Goal: Information Seeking & Learning: Learn about a topic

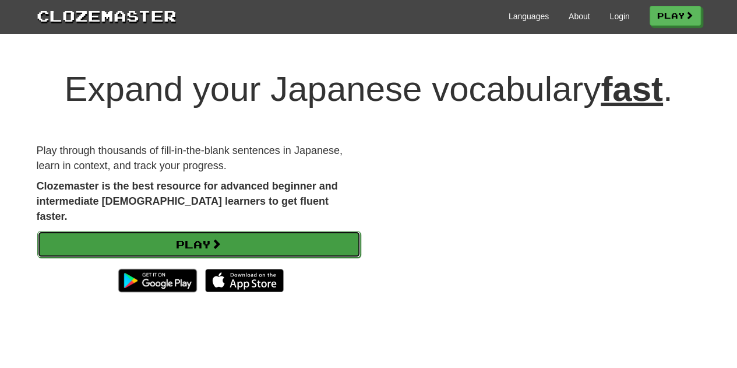
click at [205, 231] on link "Play" at bounding box center [198, 244] width 323 height 27
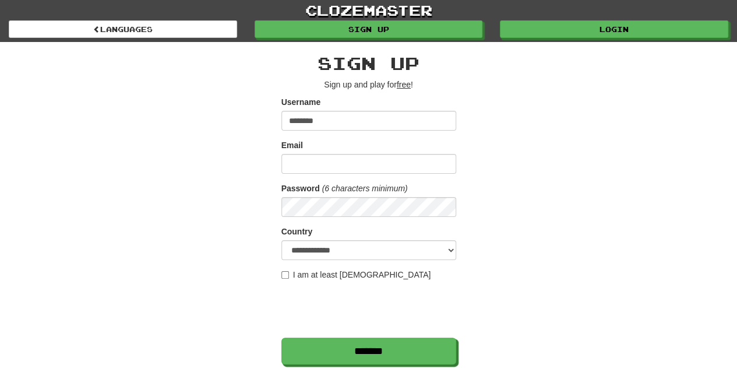
type input "********"
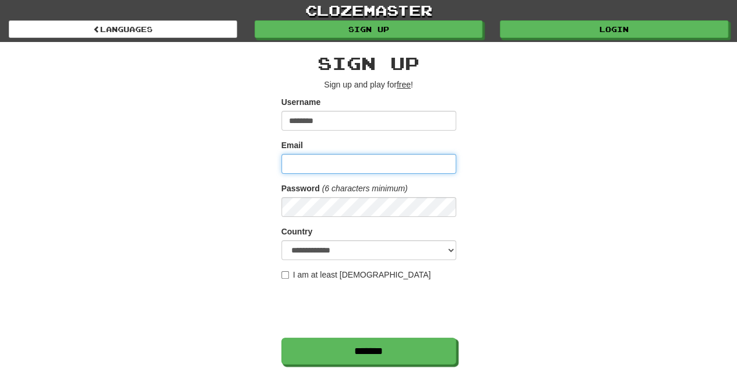
type input "*"
type input "**********"
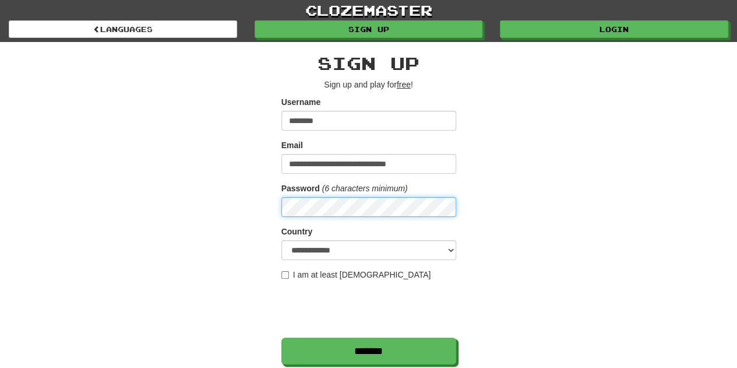
click at [281, 337] on input "*******" at bounding box center [368, 350] width 175 height 27
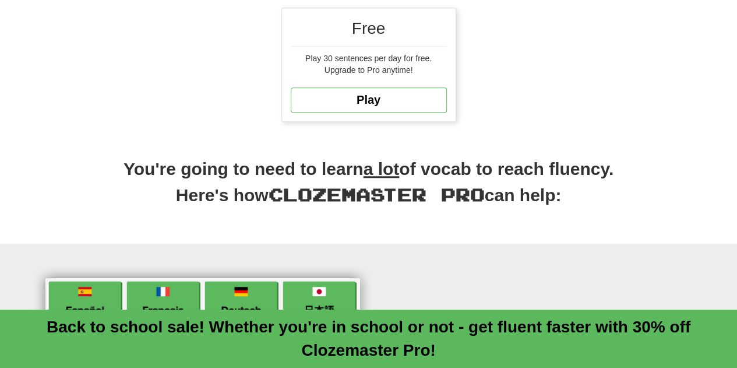
scroll to position [233, 0]
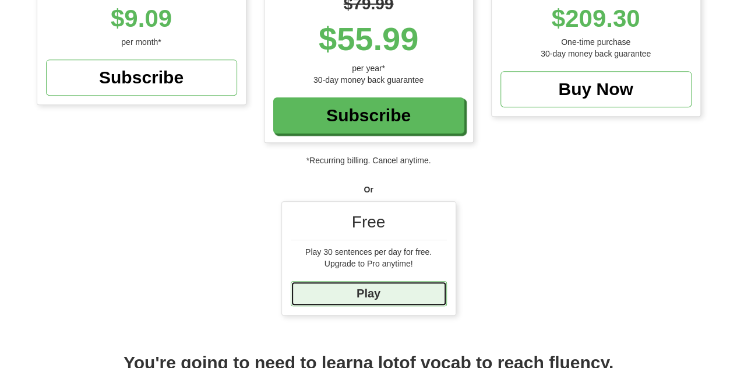
click at [379, 292] on link "Play" at bounding box center [369, 293] width 156 height 25
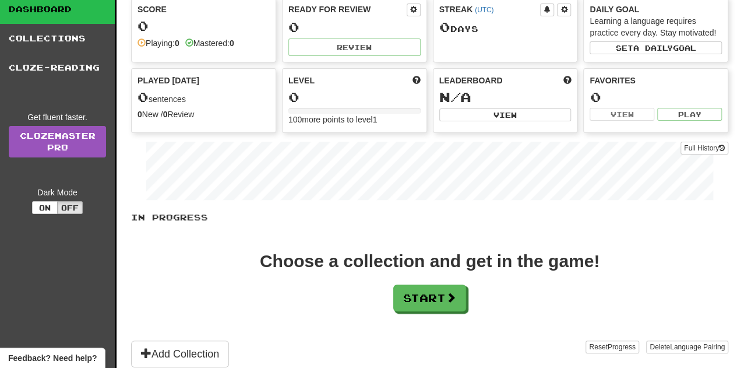
scroll to position [117, 0]
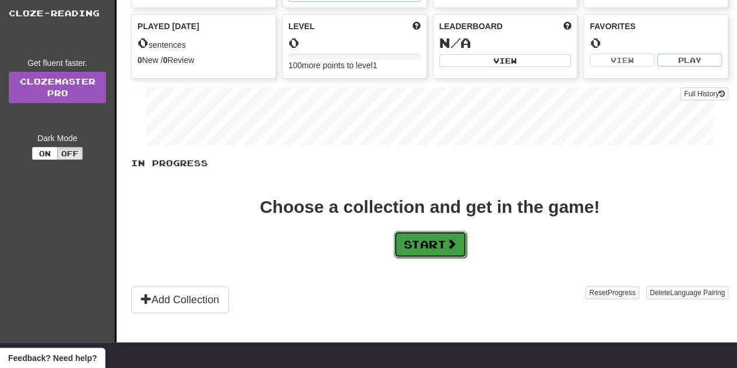
click at [417, 237] on button "Start" at bounding box center [430, 244] width 73 height 27
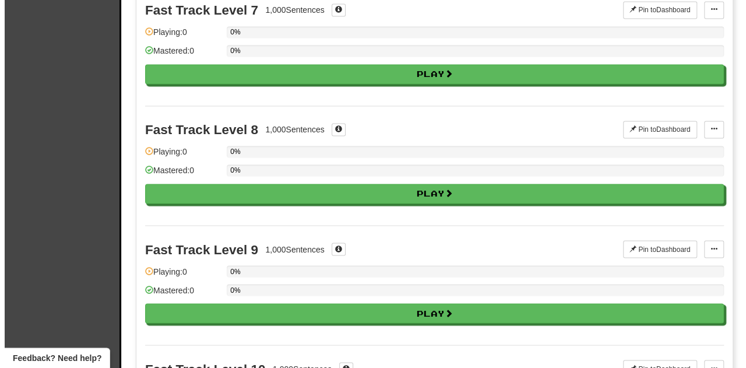
scroll to position [1165, 0]
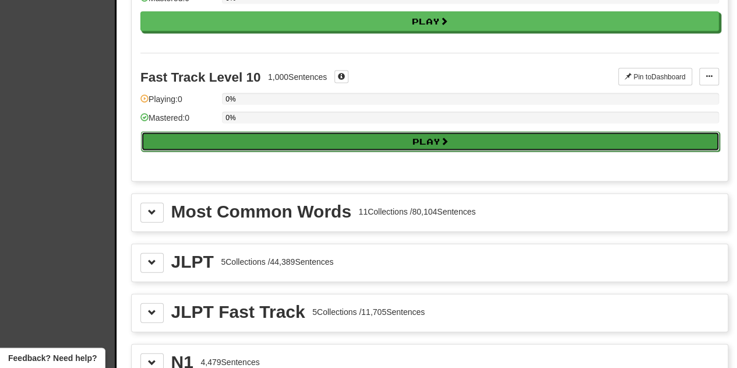
click at [421, 132] on button "Play" at bounding box center [430, 142] width 579 height 20
select select "**"
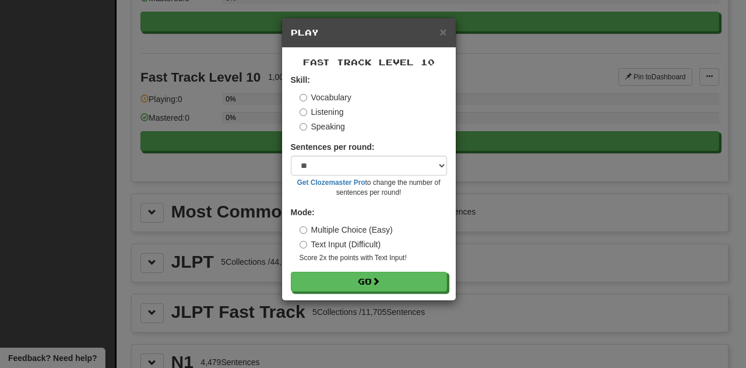
click at [322, 242] on label "Text Input (Difficult)" at bounding box center [340, 244] width 82 height 12
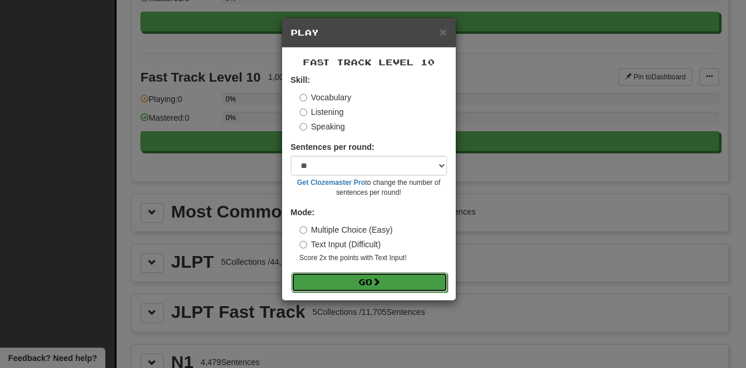
click at [376, 280] on span at bounding box center [376, 281] width 8 height 8
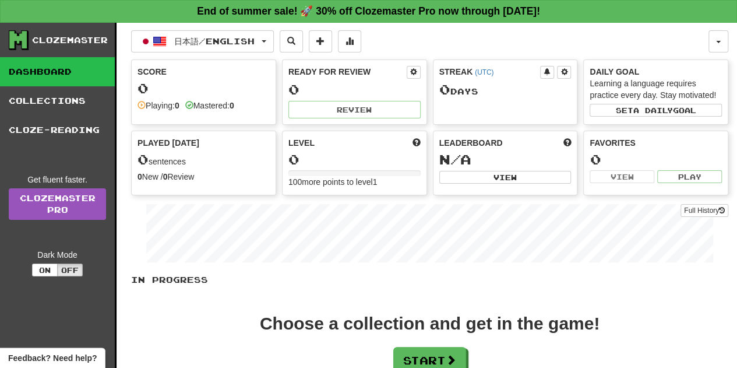
scroll to position [175, 0]
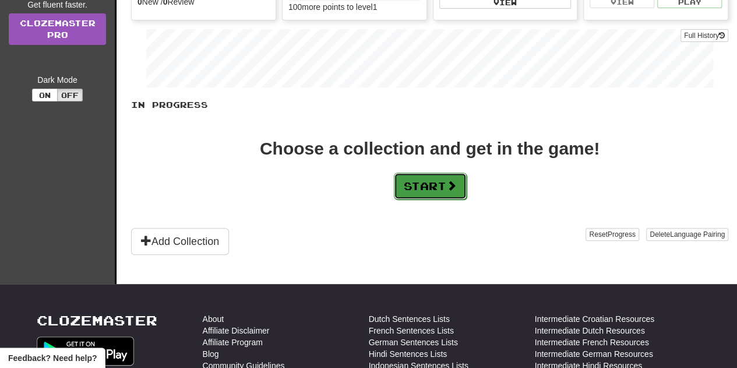
click at [438, 181] on button "Start" at bounding box center [430, 185] width 73 height 27
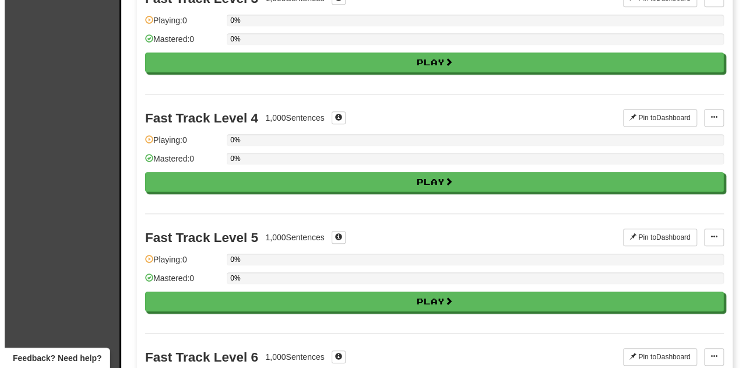
scroll to position [524, 0]
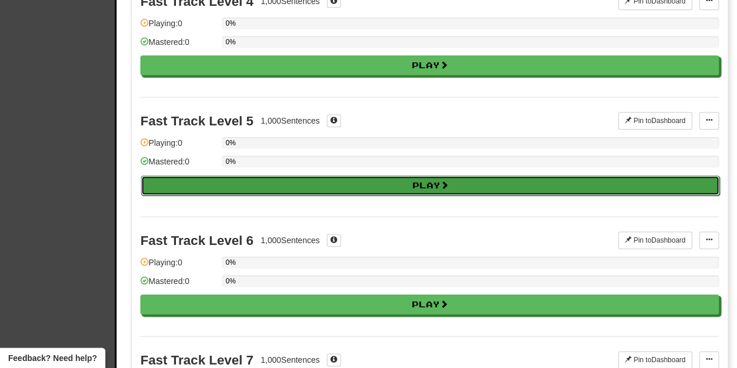
click at [418, 177] on button "Play" at bounding box center [430, 185] width 579 height 20
select select "**"
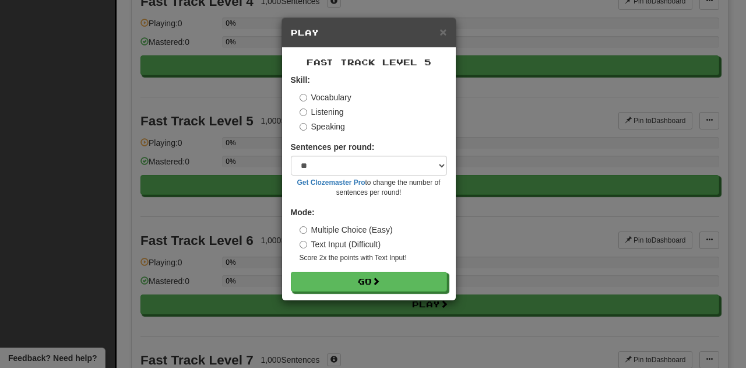
click at [328, 243] on label "Text Input (Difficult)" at bounding box center [340, 244] width 82 height 12
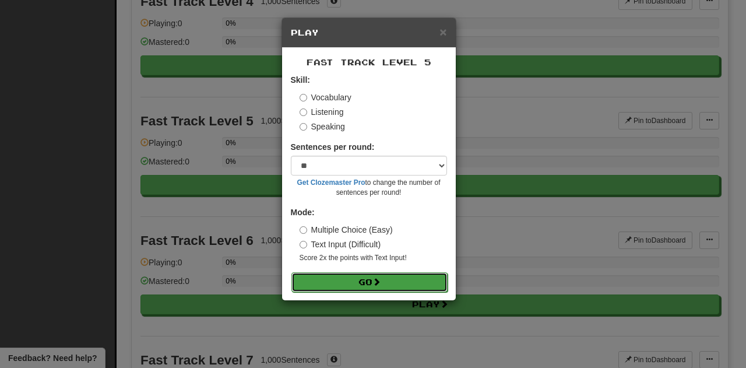
click at [361, 278] on button "Go" at bounding box center [369, 282] width 156 height 20
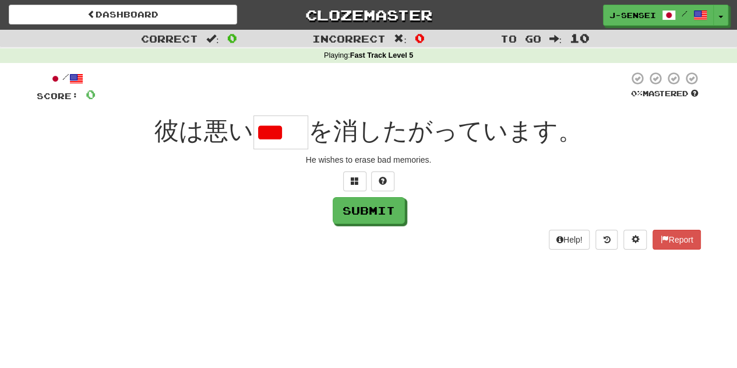
scroll to position [0, 23]
click at [373, 212] on button "Submit" at bounding box center [369, 210] width 72 height 27
type input "**"
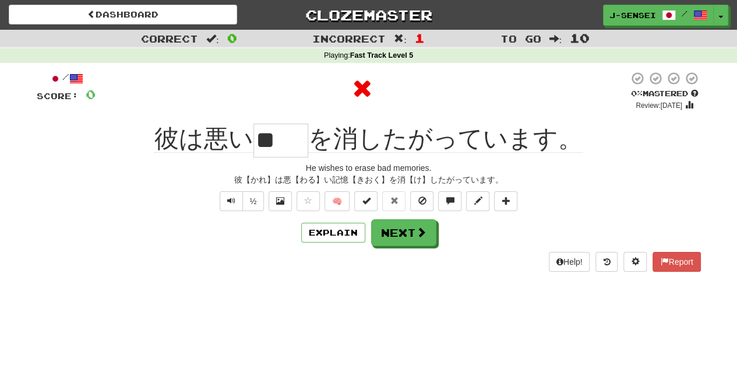
scroll to position [0, 0]
click at [396, 227] on button "Next" at bounding box center [404, 233] width 65 height 27
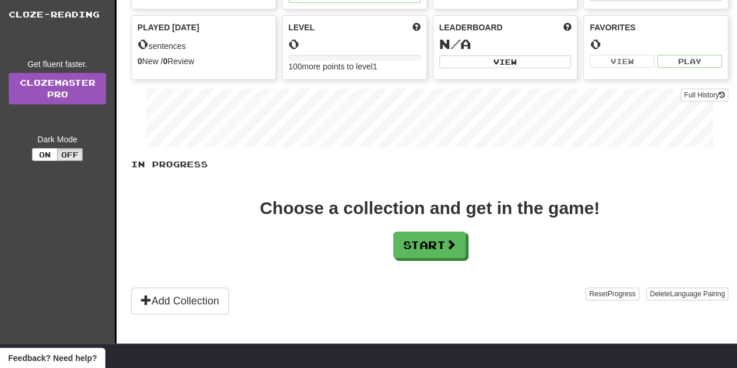
scroll to position [117, 0]
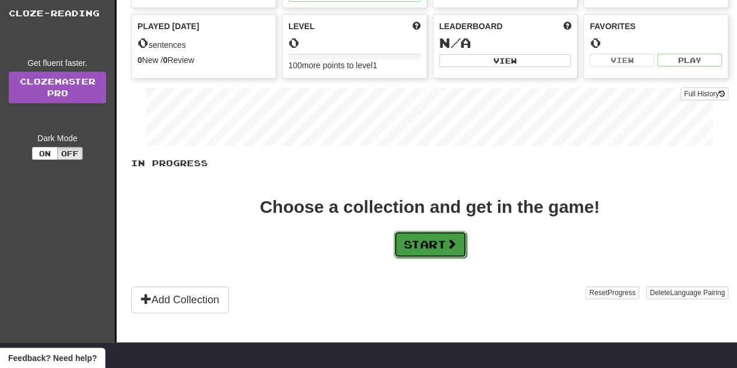
click at [422, 237] on button "Start" at bounding box center [430, 244] width 73 height 27
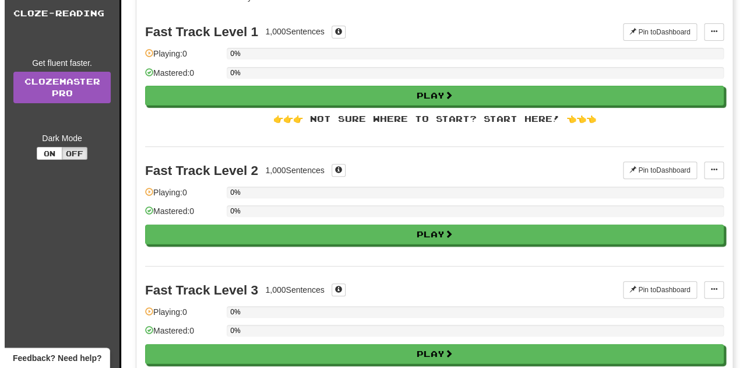
scroll to position [0, 0]
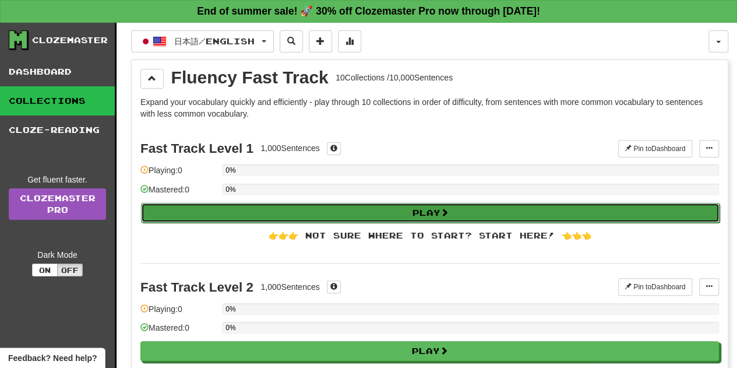
click at [430, 209] on button "Play" at bounding box center [430, 213] width 579 height 20
select select "**"
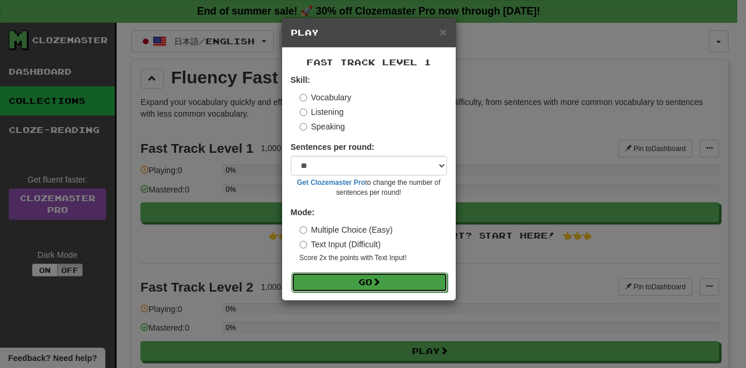
click at [359, 282] on button "Go" at bounding box center [369, 282] width 156 height 20
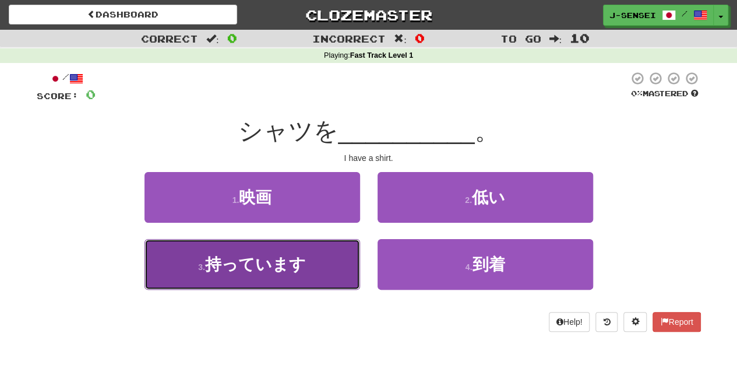
click at [246, 266] on span "持っています" at bounding box center [255, 264] width 101 height 18
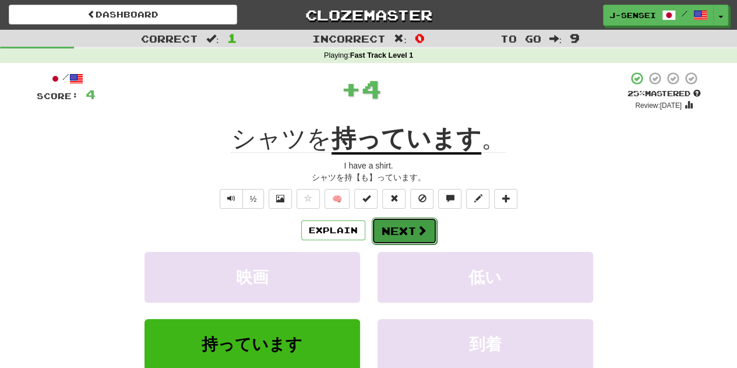
click at [411, 223] on button "Next" at bounding box center [404, 230] width 65 height 27
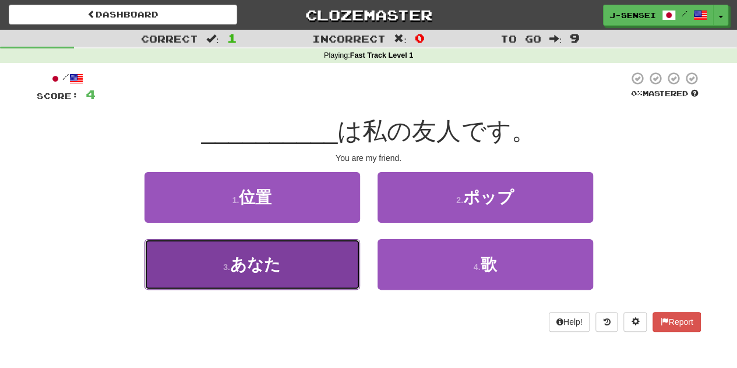
click at [301, 263] on button "3 . あなた" at bounding box center [252, 264] width 216 height 51
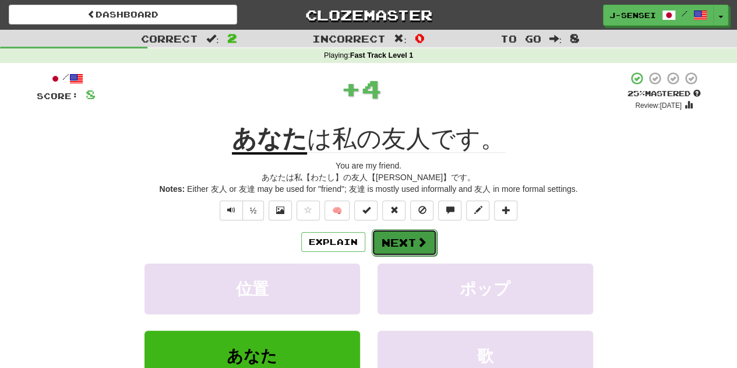
click at [404, 235] on button "Next" at bounding box center [404, 242] width 65 height 27
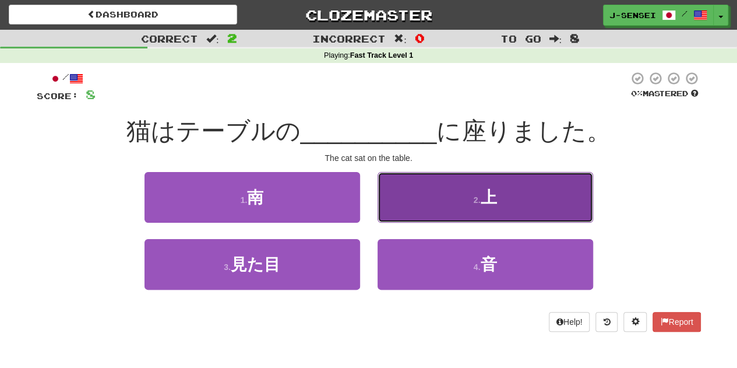
click at [434, 189] on button "2 . 上" at bounding box center [486, 197] width 216 height 51
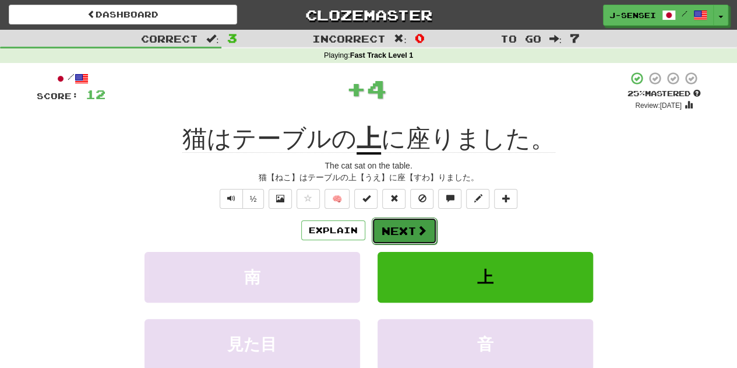
click at [405, 230] on button "Next" at bounding box center [404, 230] width 65 height 27
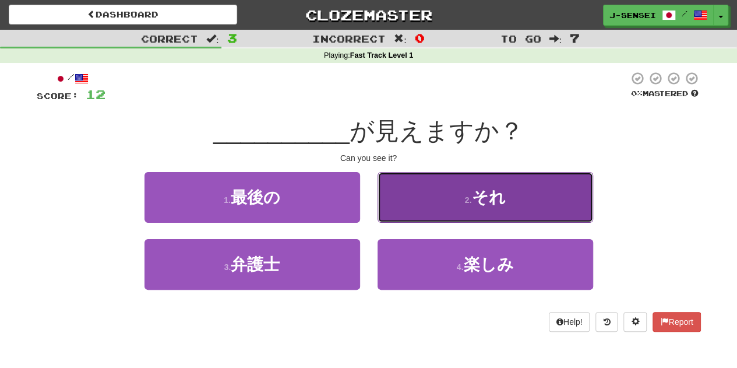
click at [472, 190] on button "2 . それ" at bounding box center [486, 197] width 216 height 51
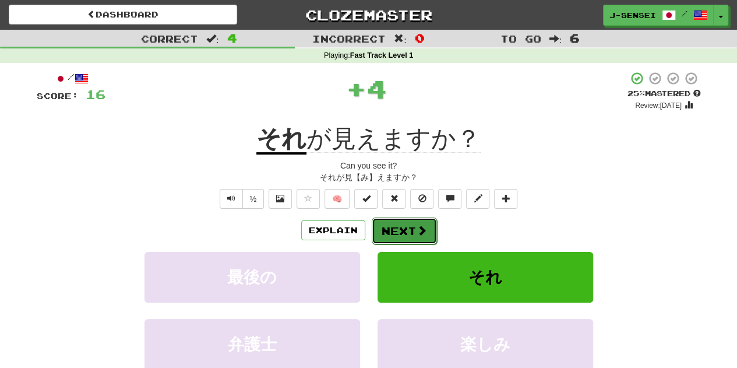
click at [388, 228] on button "Next" at bounding box center [404, 230] width 65 height 27
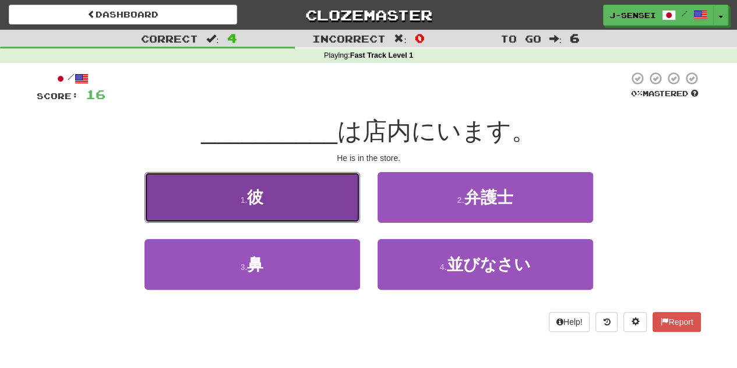
click at [266, 191] on button "1 . 彼" at bounding box center [252, 197] width 216 height 51
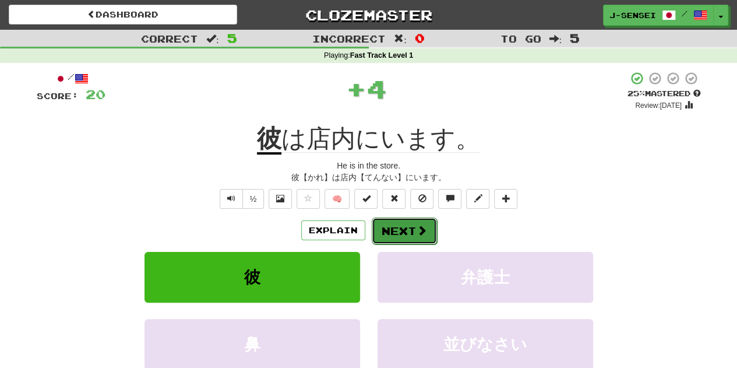
click at [402, 223] on button "Next" at bounding box center [404, 230] width 65 height 27
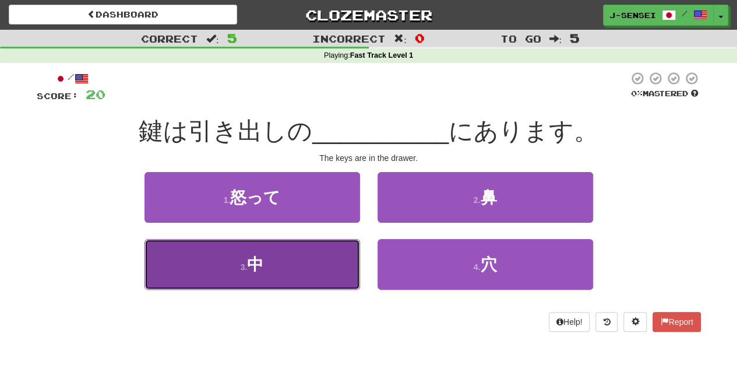
click at [261, 274] on button "3 . 中" at bounding box center [252, 264] width 216 height 51
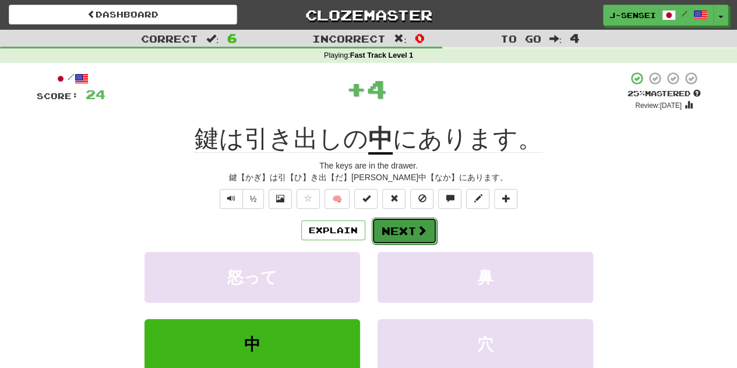
click at [395, 231] on button "Next" at bounding box center [404, 230] width 65 height 27
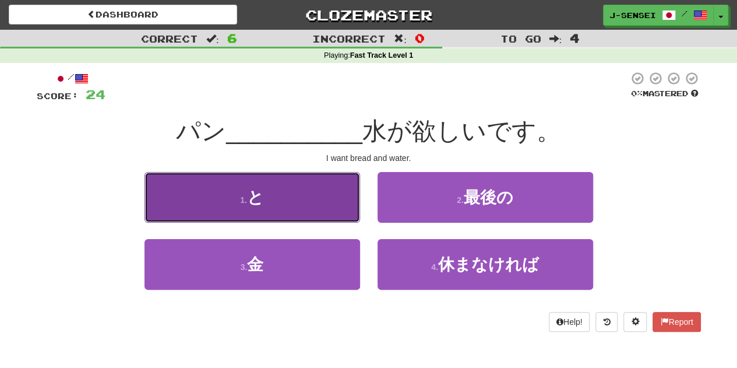
click at [244, 197] on small "1 ." at bounding box center [243, 199] width 7 height 9
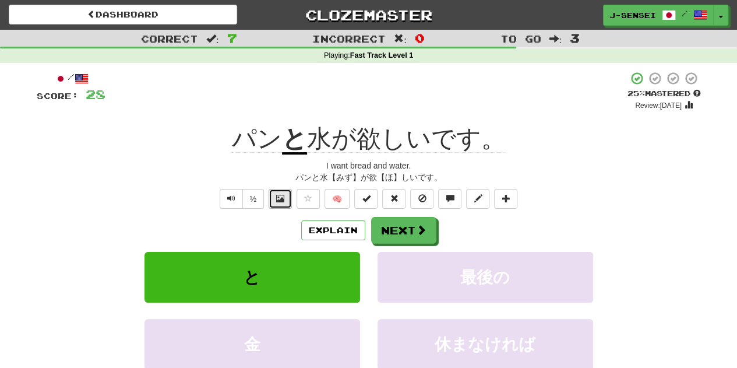
click at [272, 199] on button at bounding box center [280, 199] width 23 height 20
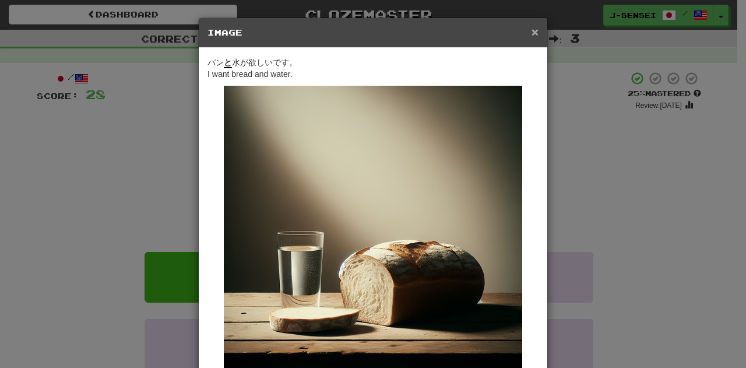
click at [531, 29] on span "×" at bounding box center [534, 31] width 7 height 13
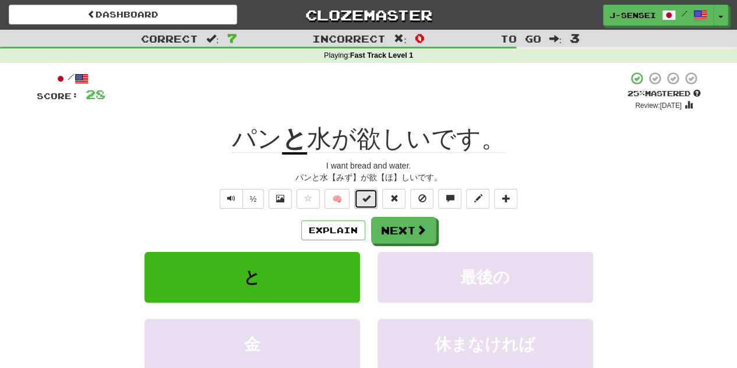
click at [365, 196] on span at bounding box center [366, 198] width 8 height 8
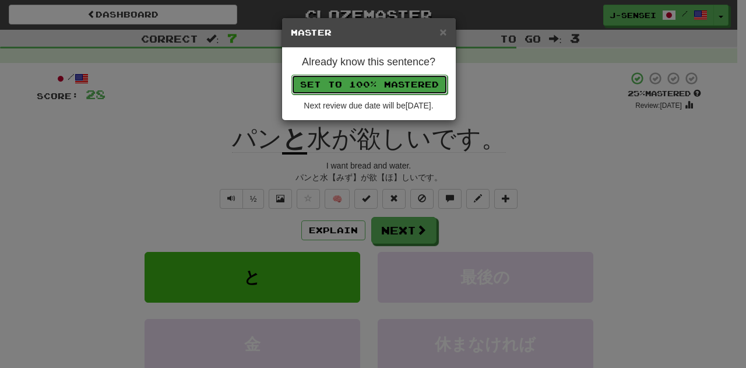
click at [357, 82] on button "Set to 100% Mastered" at bounding box center [369, 85] width 156 height 20
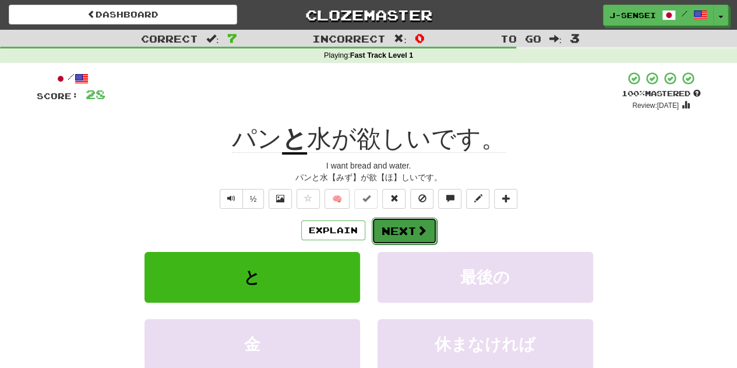
click at [409, 227] on button "Next" at bounding box center [404, 230] width 65 height 27
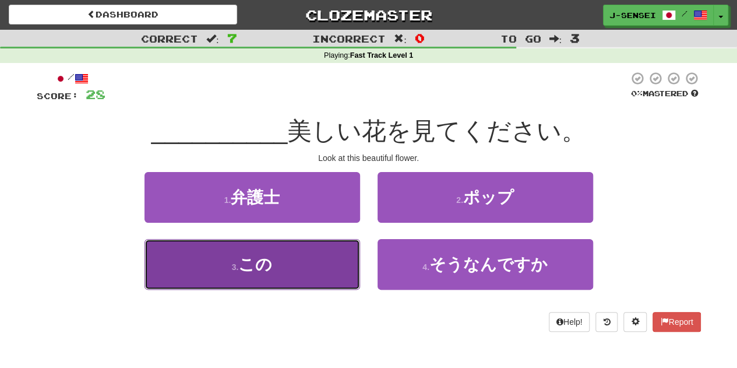
click at [256, 260] on span "この" at bounding box center [255, 264] width 34 height 18
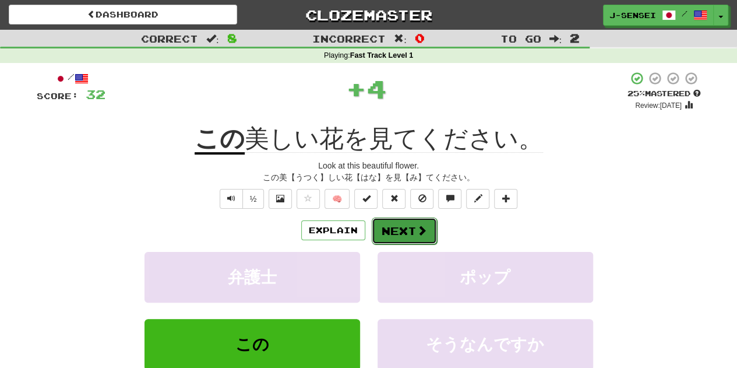
click at [422, 231] on span at bounding box center [422, 230] width 10 height 10
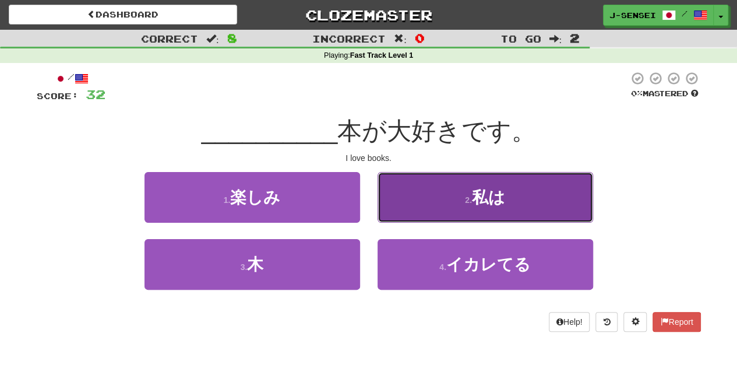
click at [485, 193] on span "私は" at bounding box center [488, 197] width 33 height 18
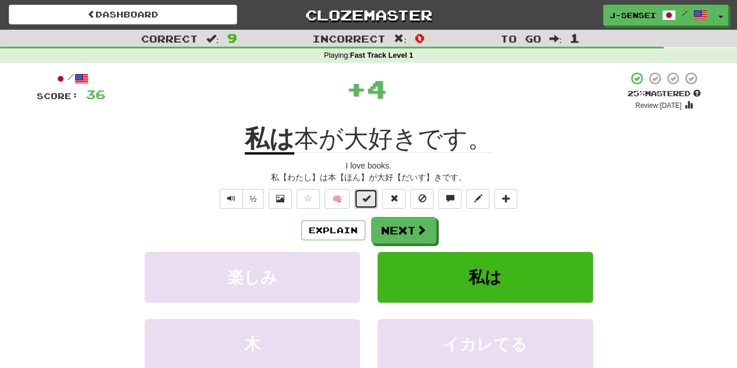
click at [365, 198] on span at bounding box center [366, 198] width 8 height 8
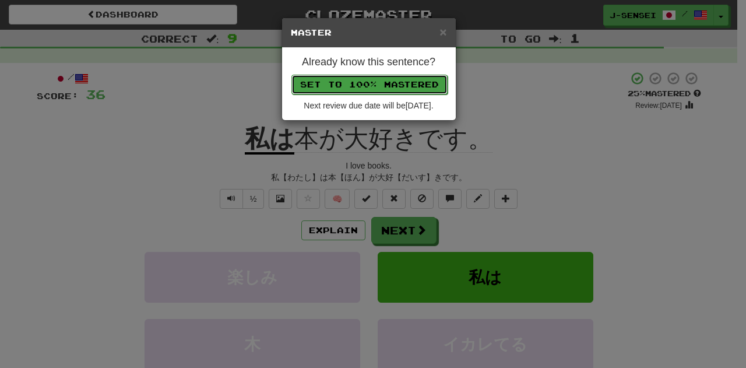
click at [397, 82] on button "Set to 100% Mastered" at bounding box center [369, 85] width 156 height 20
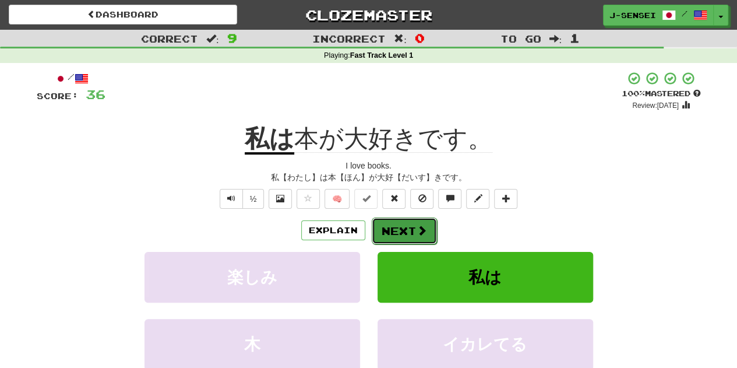
click at [414, 231] on button "Next" at bounding box center [404, 230] width 65 height 27
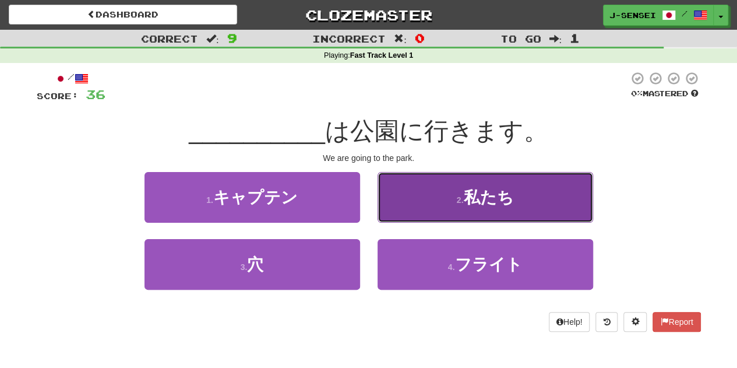
click at [507, 196] on span "私たち" at bounding box center [488, 197] width 50 height 18
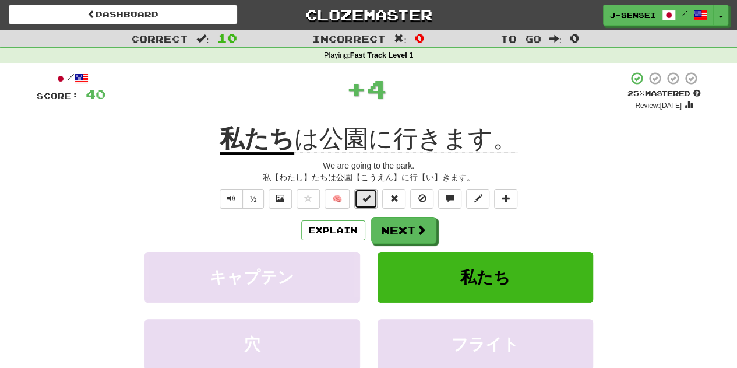
click at [366, 199] on span at bounding box center [366, 198] width 8 height 8
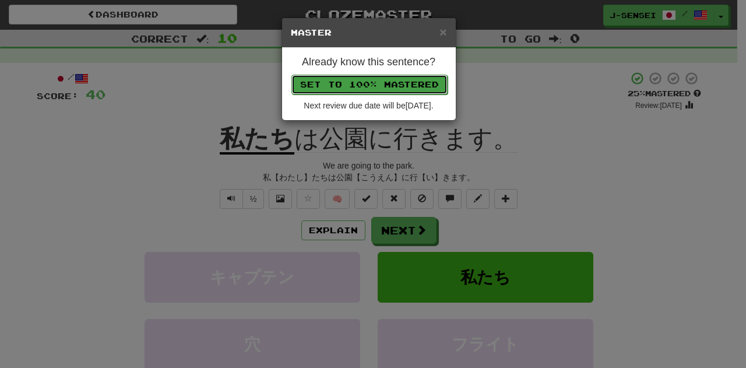
click at [397, 89] on button "Set to 100% Mastered" at bounding box center [369, 85] width 156 height 20
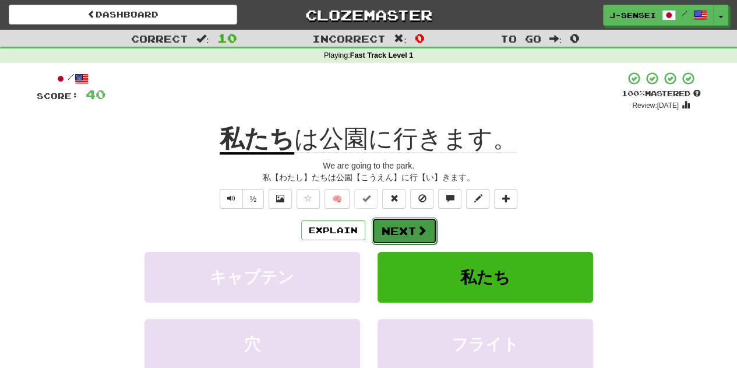
click at [397, 229] on button "Next" at bounding box center [404, 230] width 65 height 27
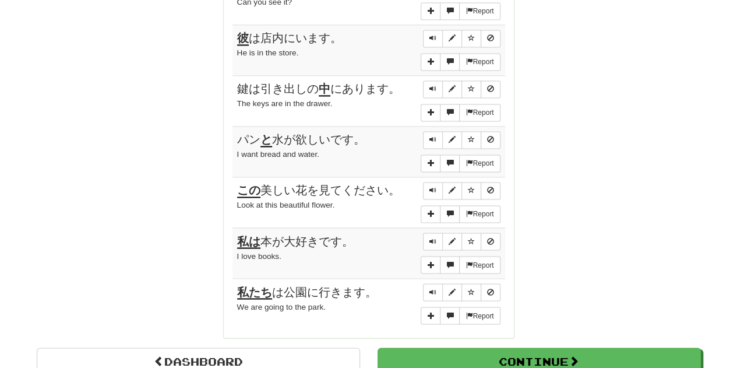
scroll to position [990, 0]
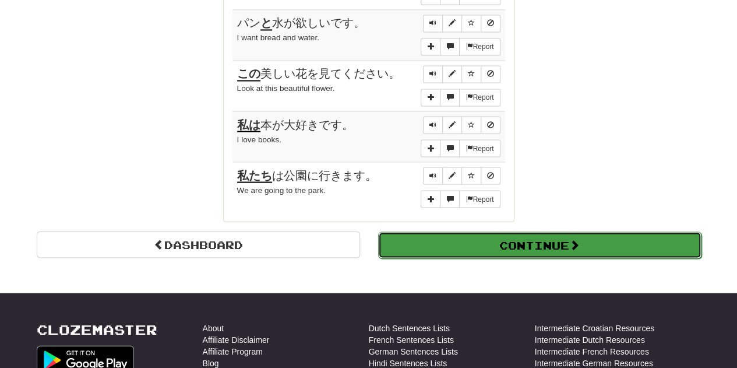
click at [592, 231] on button "Continue" at bounding box center [539, 244] width 323 height 27
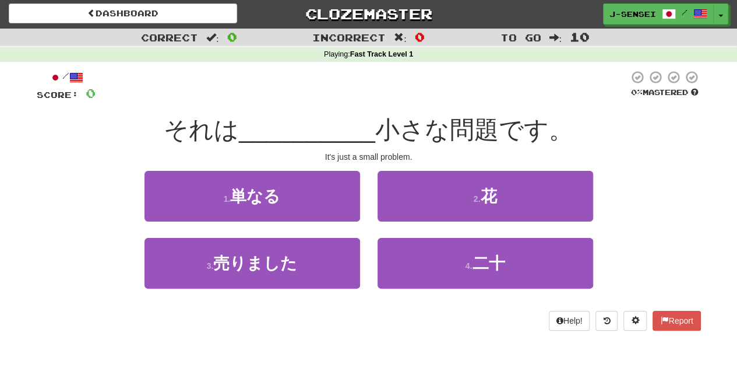
scroll to position [0, 0]
